Goal: Find specific page/section: Find specific page/section

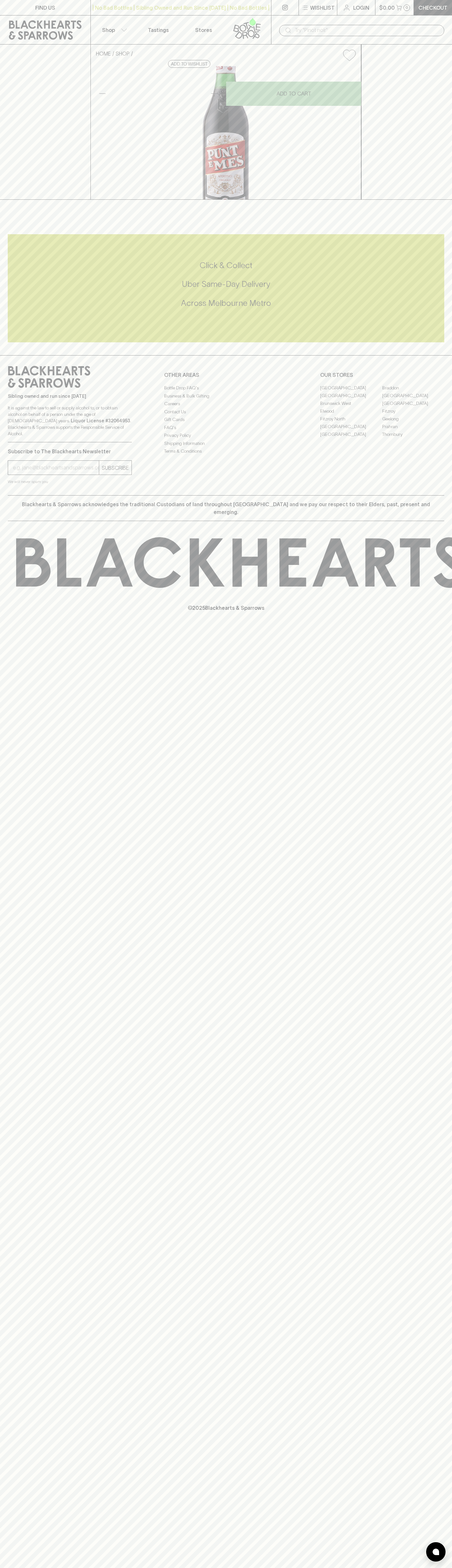
click at [233, 15] on div "| No Bad Bottles | Sibling Owned and Run Since 2006 | No Bad Bottles | Sibling …" at bounding box center [180, 7] width 181 height 15
click at [441, 391] on link "Braddon" at bounding box center [413, 388] width 62 height 8
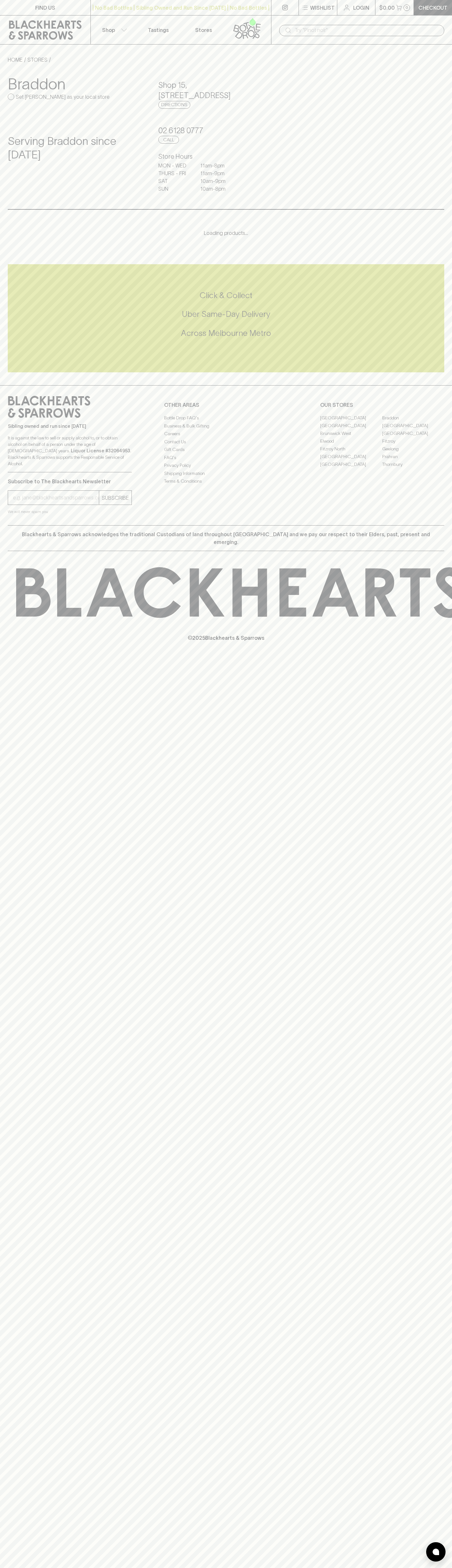
click at [182, 1567] on html "FIND US | No Bad Bottles | Sibling Owned and Run Since 2006 | No Bad Bottles | …" at bounding box center [226, 784] width 452 height 1568
click at [31, 1272] on div "FIND US | No Bad Bottles | Sibling Owned and Run Since 2006 | No Bad Bottles | …" at bounding box center [226, 784] width 452 height 1568
